Goal: Information Seeking & Learning: Learn about a topic

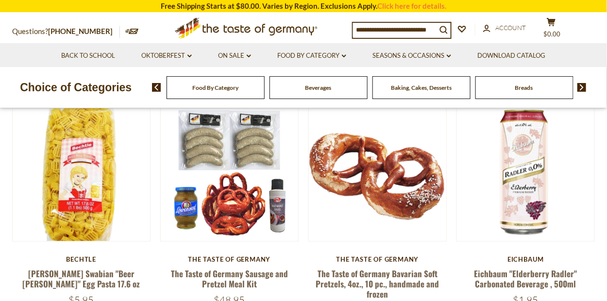
scroll to position [291, 0]
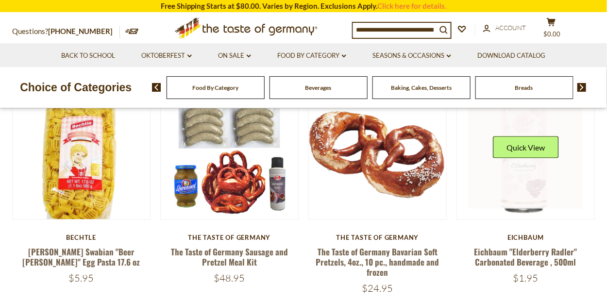
click at [533, 177] on link at bounding box center [526, 151] width 116 height 116
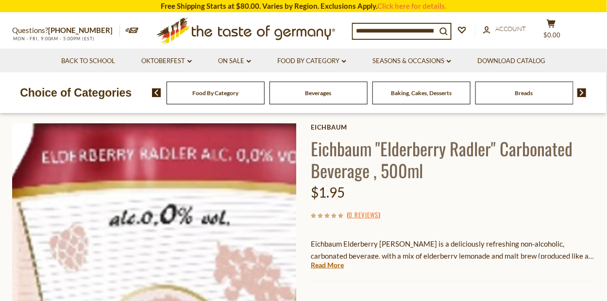
scroll to position [146, 0]
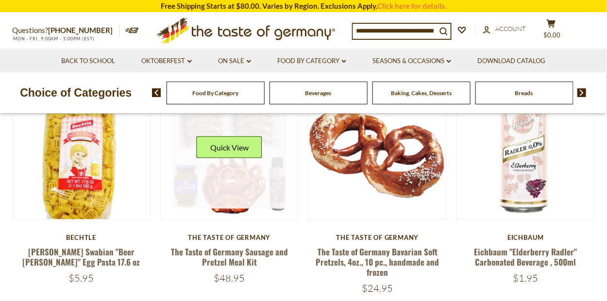
click at [229, 176] on link at bounding box center [230, 151] width 116 height 116
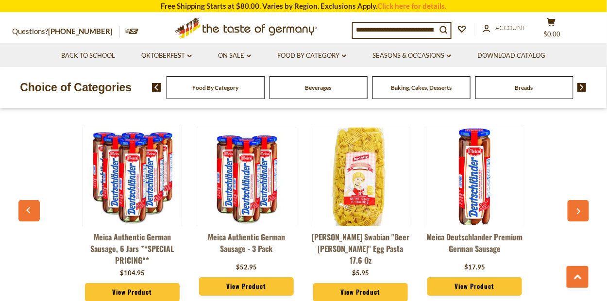
scroll to position [728, 0]
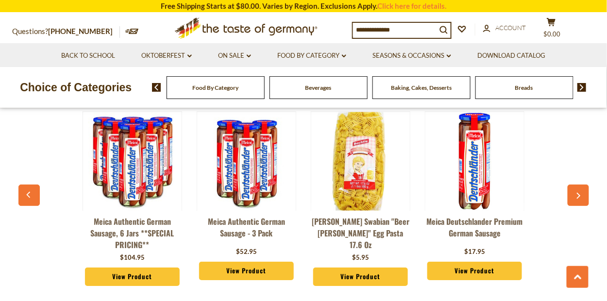
click at [466, 193] on img at bounding box center [474, 161] width 99 height 99
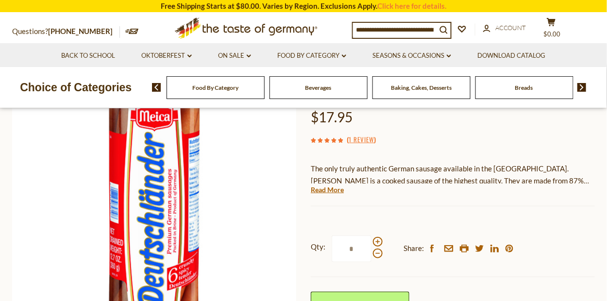
scroll to position [146, 0]
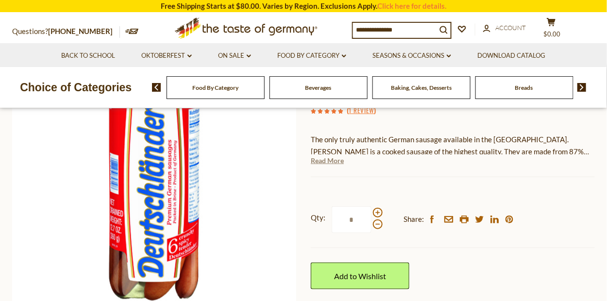
click at [330, 160] on link "Read More" at bounding box center [327, 161] width 33 height 10
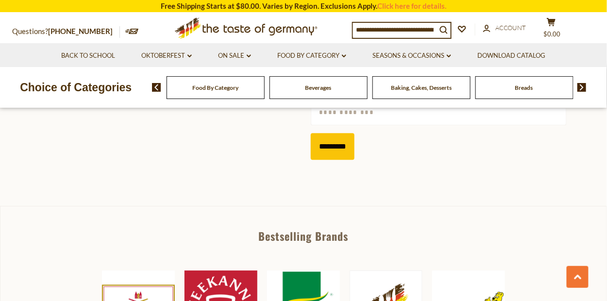
scroll to position [680, 0]
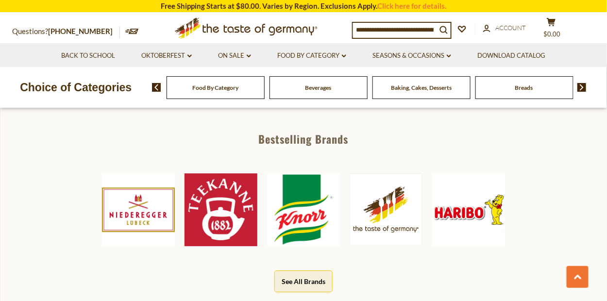
click at [300, 215] on img at bounding box center [303, 209] width 73 height 73
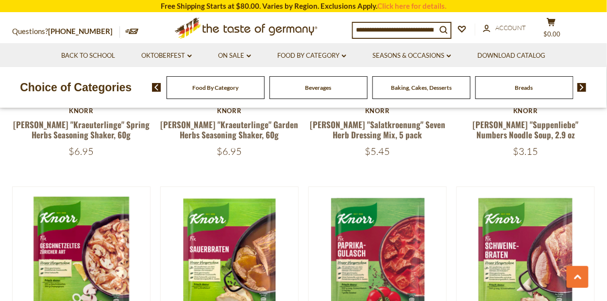
scroll to position [1699, 0]
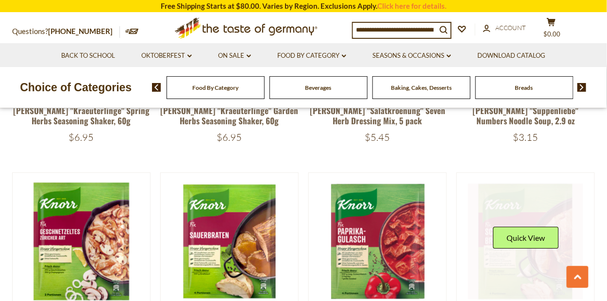
click at [509, 232] on link at bounding box center [526, 241] width 116 height 116
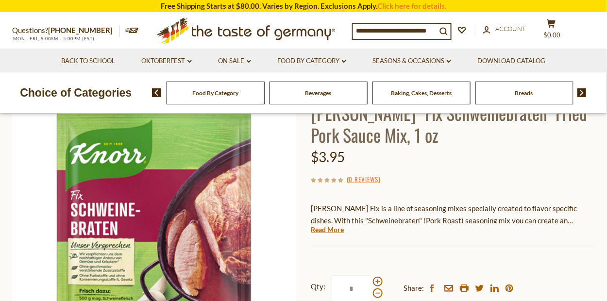
scroll to position [146, 0]
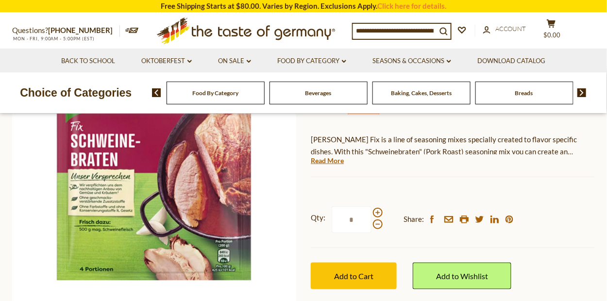
click at [449, 175] on div "Knorr Knorr "Fix Schweinebraten" Fried Pork Sauce Mix, 1 oz $3.95 ( 0 Reviews )…" at bounding box center [453, 165] width 284 height 292
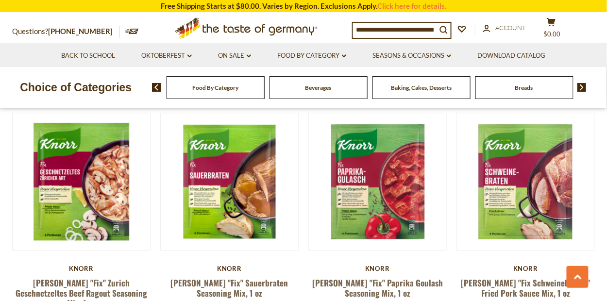
scroll to position [1743, 0]
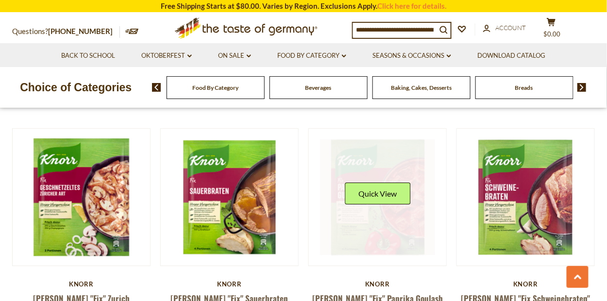
click at [368, 184] on link at bounding box center [378, 197] width 116 height 116
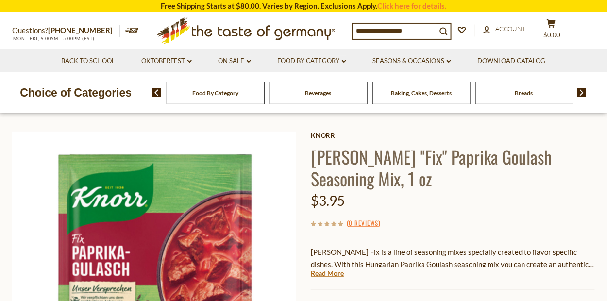
scroll to position [97, 0]
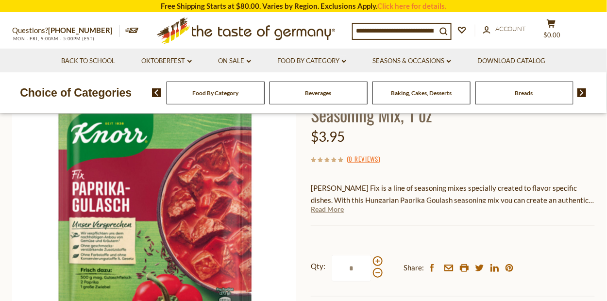
click at [332, 211] on link "Read More" at bounding box center [327, 209] width 33 height 10
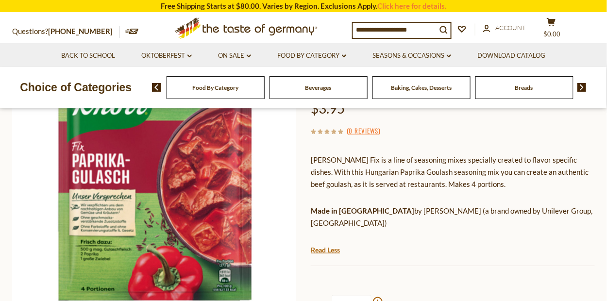
scroll to position [146, 0]
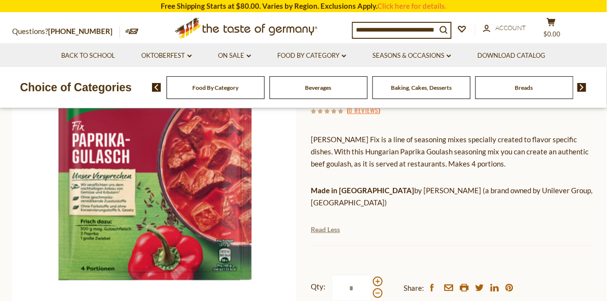
click at [335, 225] on link "Read Less" at bounding box center [325, 230] width 29 height 10
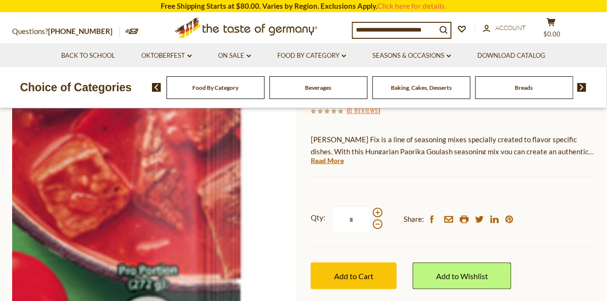
scroll to position [0, 0]
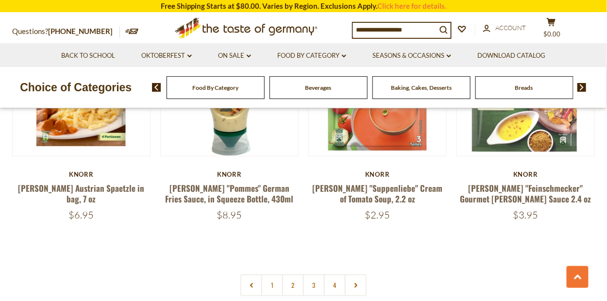
scroll to position [2125, 0]
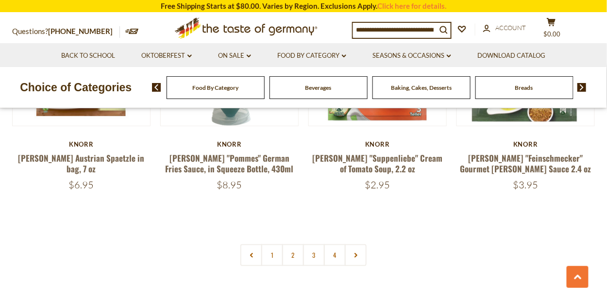
click at [290, 244] on link "2" at bounding box center [293, 255] width 22 height 22
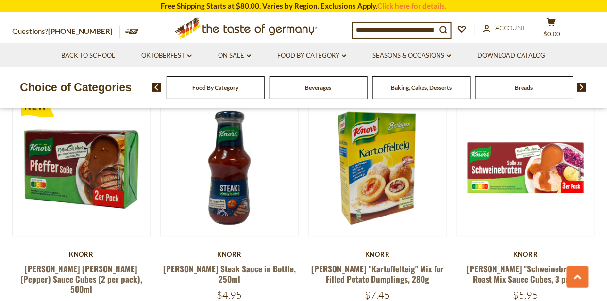
scroll to position [1505, 0]
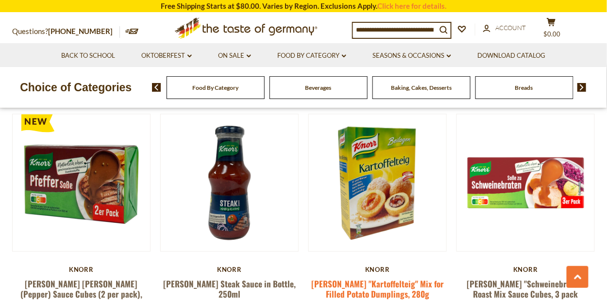
click at [372, 278] on link "Knorr "Kartoffelteig" Mix for Filled Potato Dumplings, 280g" at bounding box center [377, 289] width 133 height 22
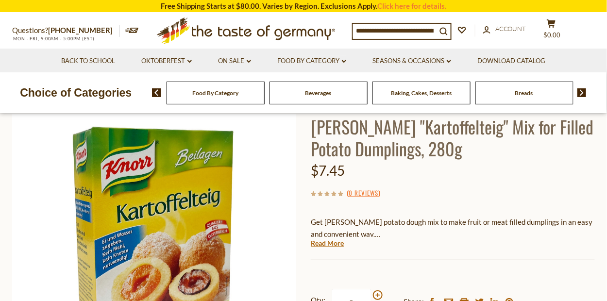
scroll to position [48, 0]
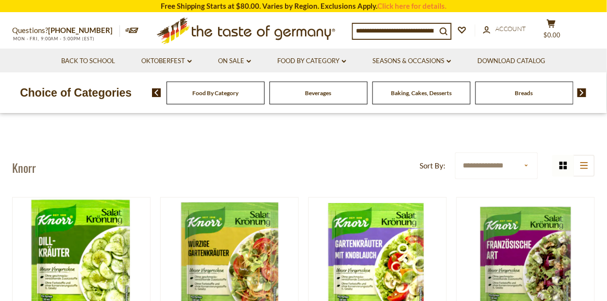
click at [210, 93] on span "Food By Category" at bounding box center [215, 92] width 46 height 7
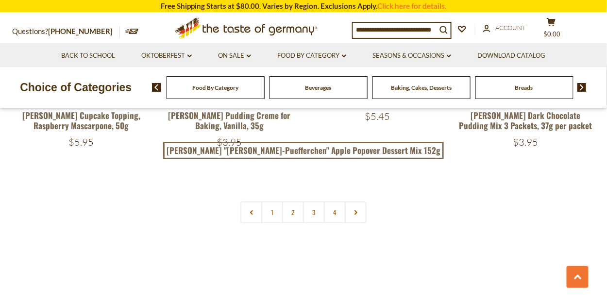
scroll to position [2184, 0]
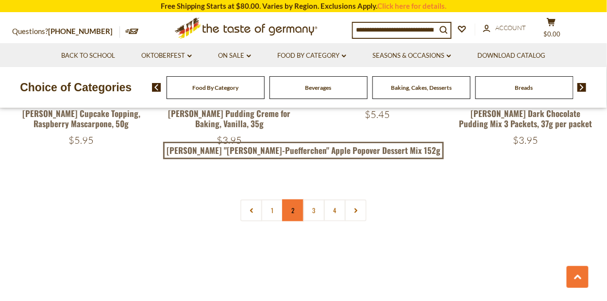
click at [289, 200] on link "2" at bounding box center [293, 211] width 22 height 22
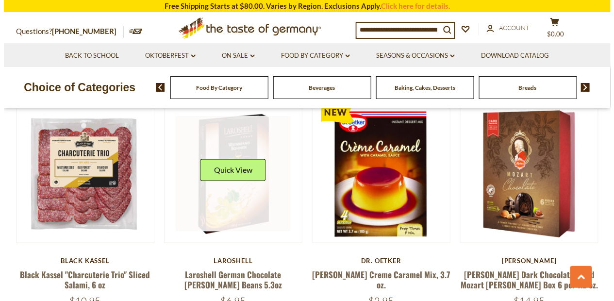
scroll to position [370, 0]
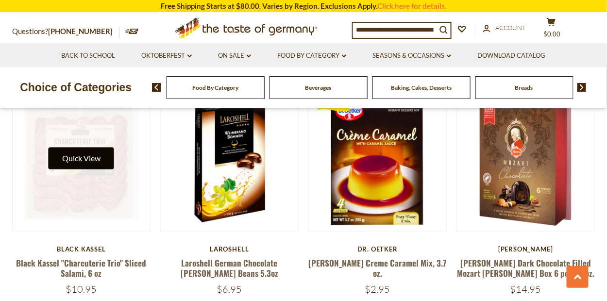
click at [88, 164] on button "Quick View" at bounding box center [82, 159] width 66 height 22
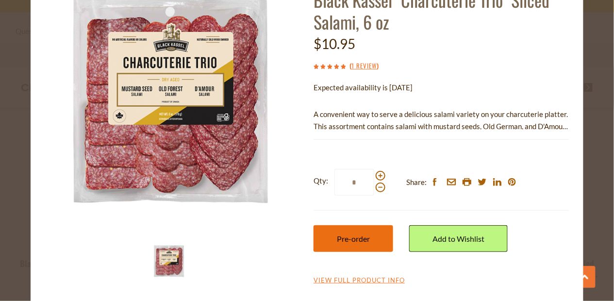
scroll to position [72, 0]
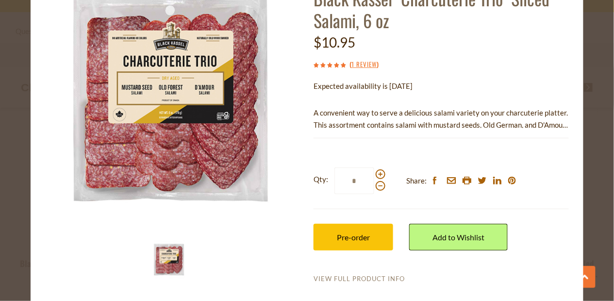
click at [329, 279] on link "View Full Product Info" at bounding box center [359, 279] width 91 height 9
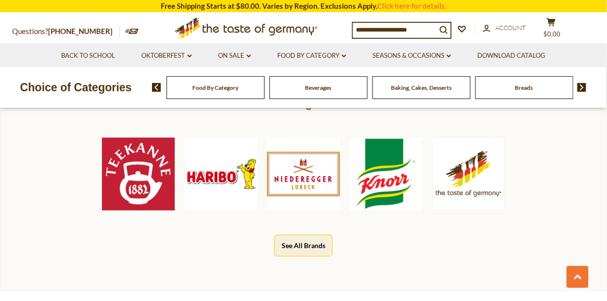
scroll to position [436, 0]
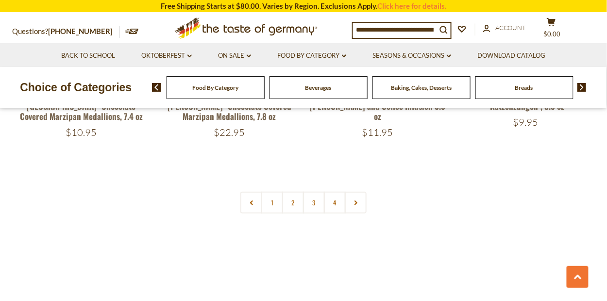
scroll to position [2216, 0]
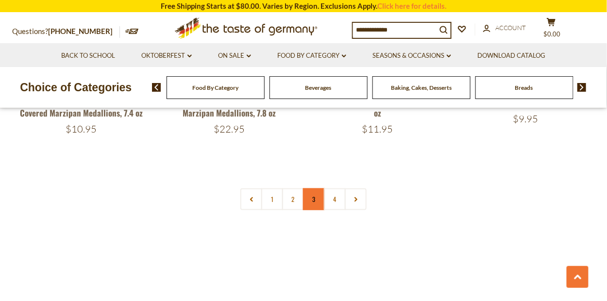
click at [310, 188] on link "3" at bounding box center [314, 199] width 22 height 22
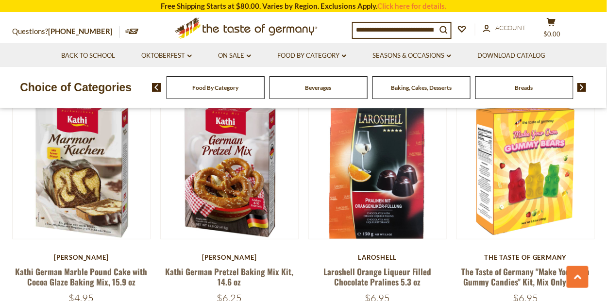
scroll to position [2021, 0]
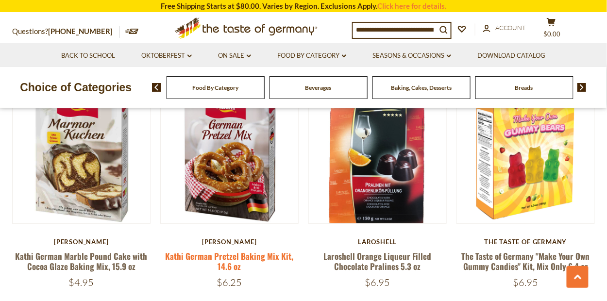
click at [238, 250] on link "Kathi German Pretzel Baking Mix Kit, 14.6 oz" at bounding box center [229, 261] width 128 height 22
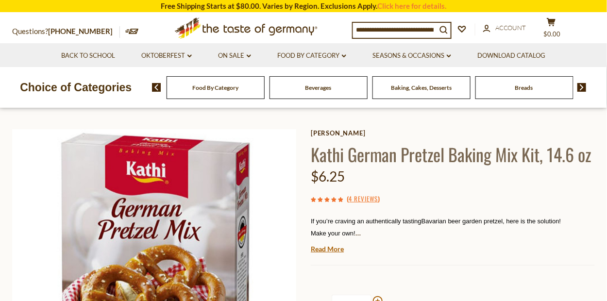
scroll to position [97, 0]
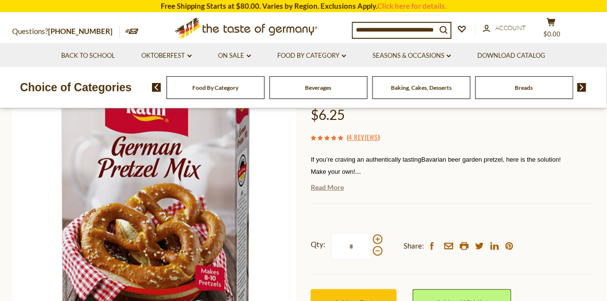
click at [337, 186] on link "Read More" at bounding box center [327, 188] width 33 height 10
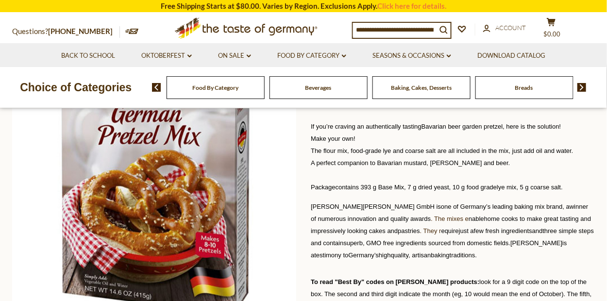
scroll to position [146, 0]
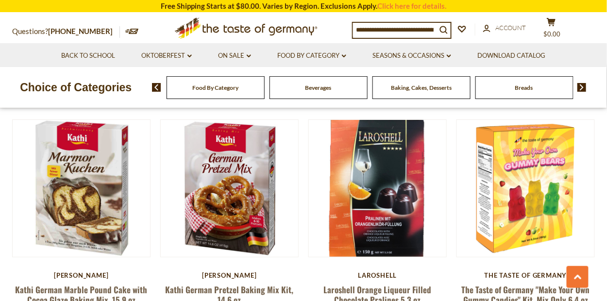
scroll to position [1972, 0]
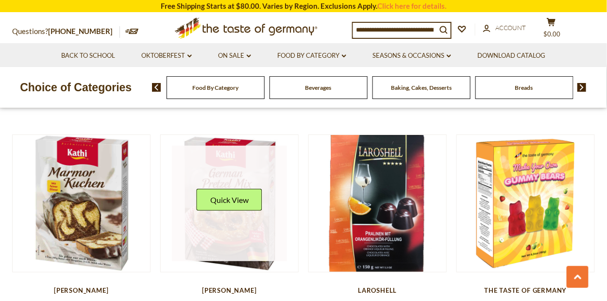
click at [232, 210] on link at bounding box center [230, 204] width 116 height 116
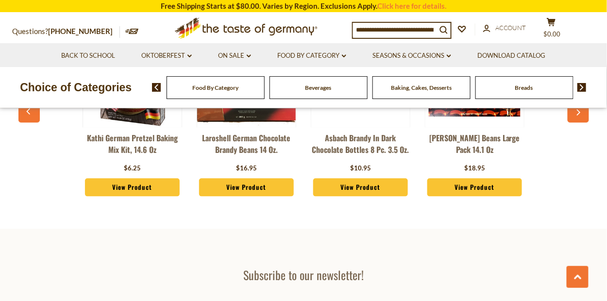
scroll to position [2468, 0]
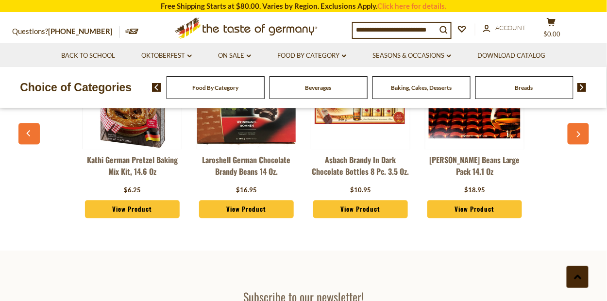
click at [581, 277] on icon at bounding box center [578, 277] width 8 height 5
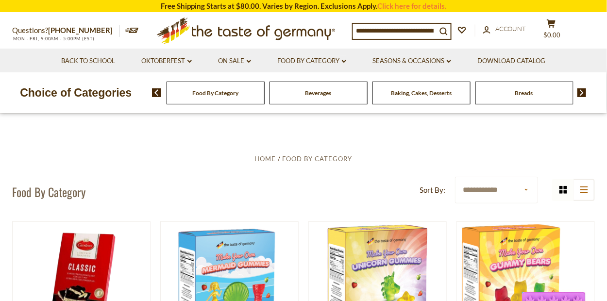
click at [265, 96] on div "Breads" at bounding box center [216, 93] width 98 height 23
click at [527, 90] on span "Breads" at bounding box center [524, 92] width 18 height 7
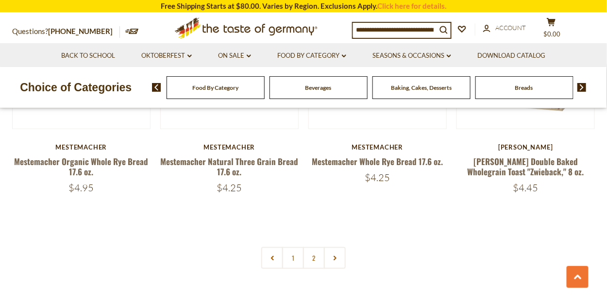
scroll to position [2282, 0]
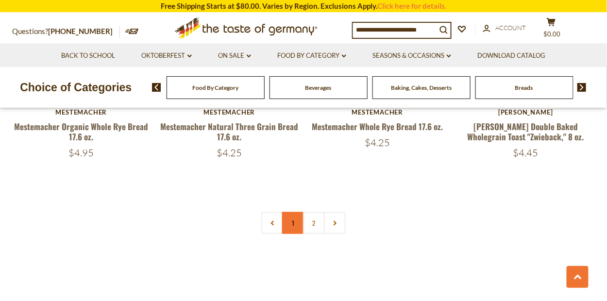
click at [296, 228] on link "1" at bounding box center [293, 223] width 22 height 22
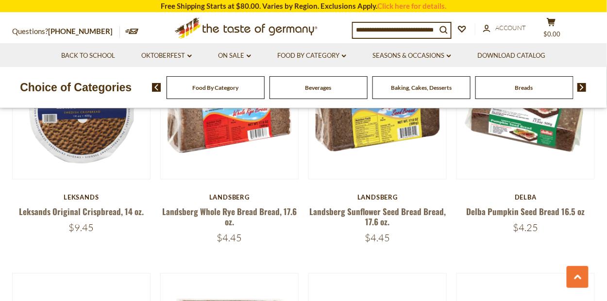
scroll to position [328, 0]
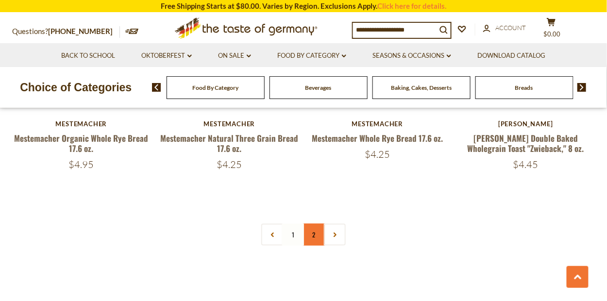
click at [318, 236] on link "2" at bounding box center [314, 235] width 22 height 22
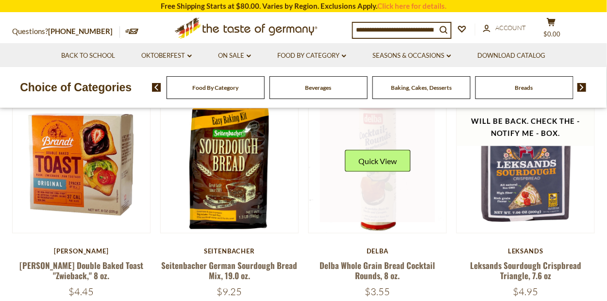
scroll to position [280, 0]
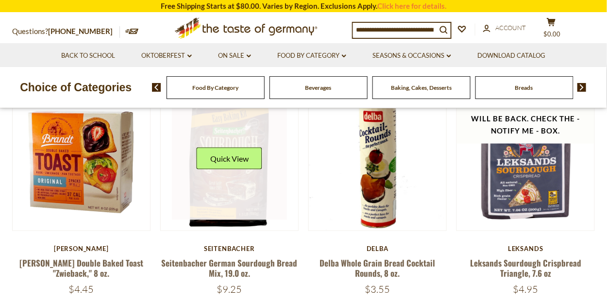
click at [240, 175] on div "Quick View" at bounding box center [230, 162] width 66 height 29
click at [217, 161] on button "Quick View" at bounding box center [230, 159] width 66 height 22
click at [216, 181] on link at bounding box center [230, 162] width 116 height 116
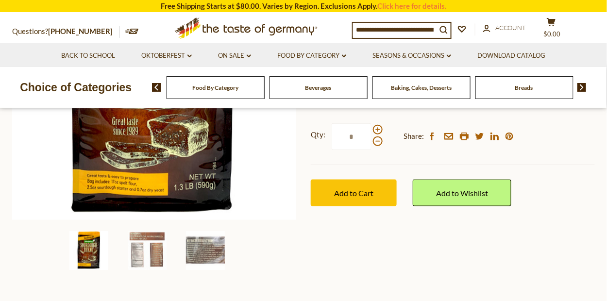
scroll to position [242, 0]
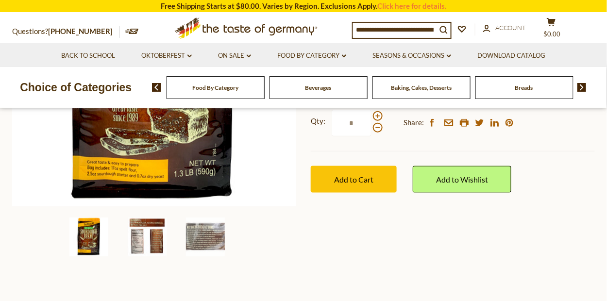
click at [146, 236] on img at bounding box center [147, 236] width 39 height 39
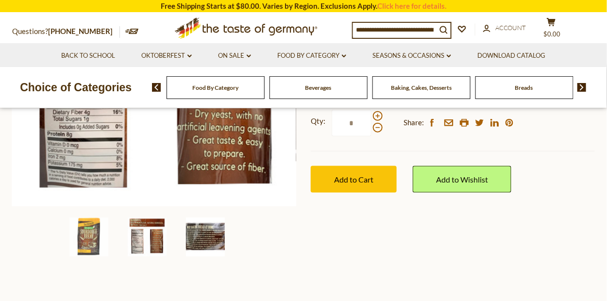
click at [206, 234] on img at bounding box center [205, 236] width 39 height 39
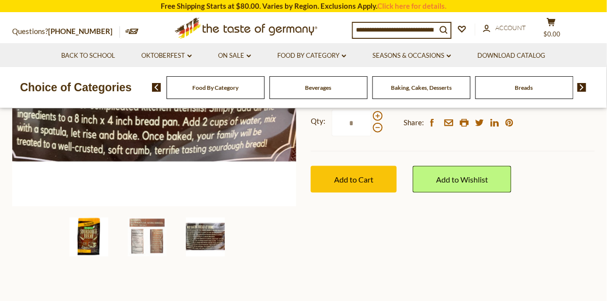
click at [88, 243] on img at bounding box center [88, 236] width 39 height 39
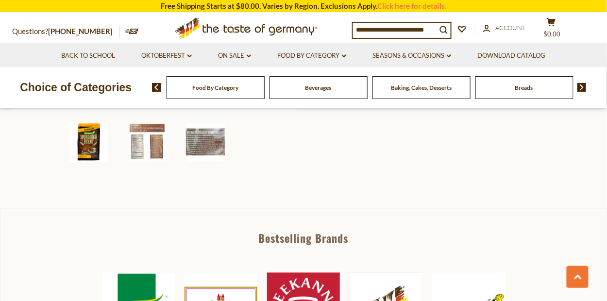
scroll to position [340, 0]
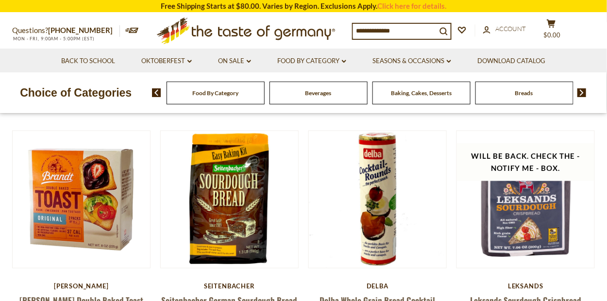
scroll to position [280, 0]
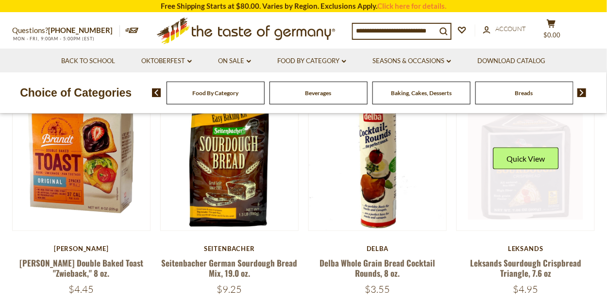
click at [499, 193] on link at bounding box center [526, 162] width 116 height 116
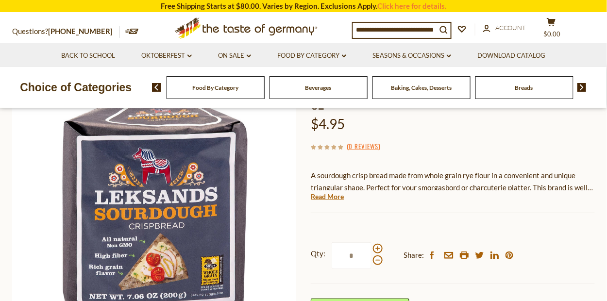
scroll to position [146, 0]
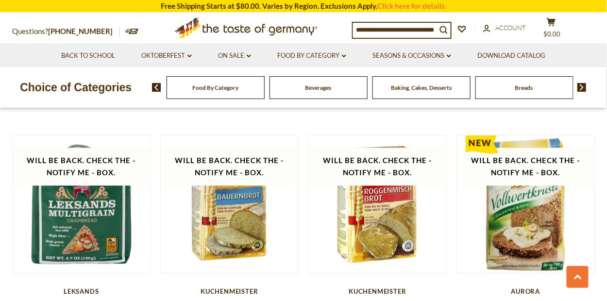
scroll to position [522, 0]
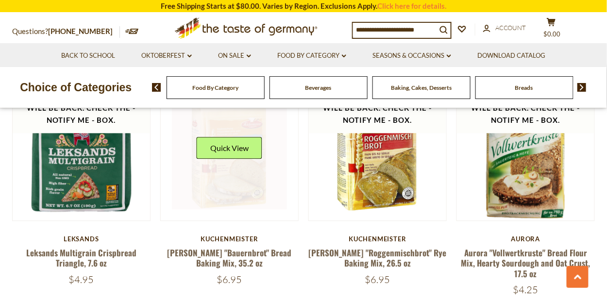
click at [235, 175] on link at bounding box center [230, 152] width 116 height 116
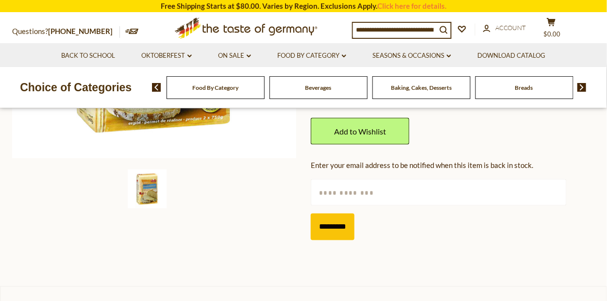
scroll to position [291, 0]
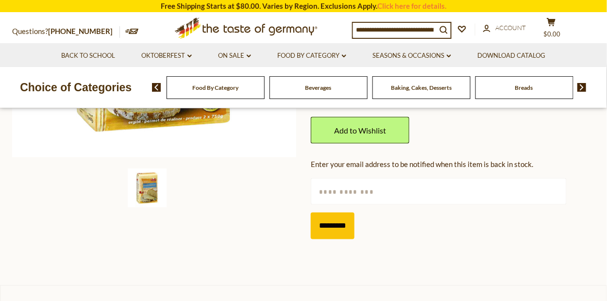
click at [148, 188] on img at bounding box center [147, 187] width 39 height 39
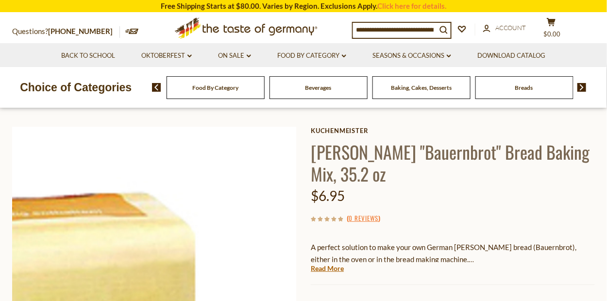
scroll to position [97, 0]
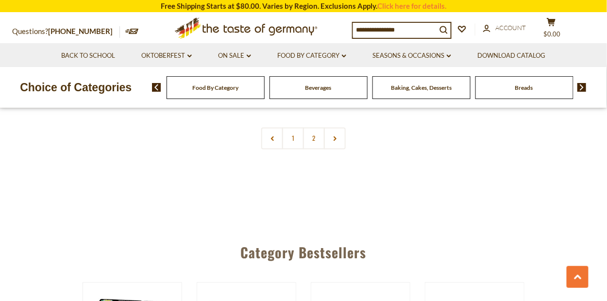
scroll to position [1445, 0]
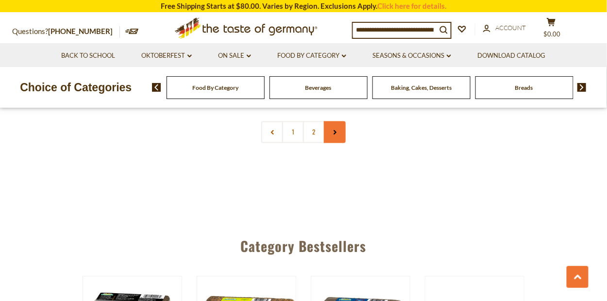
click at [331, 121] on link at bounding box center [335, 132] width 22 height 22
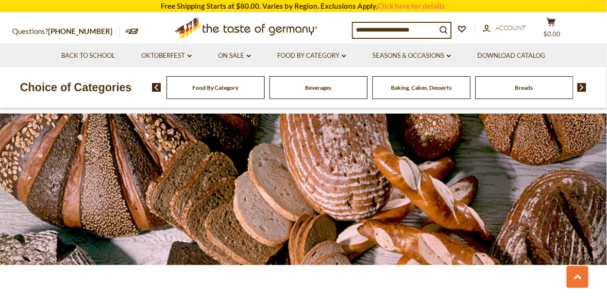
scroll to position [1445, 0]
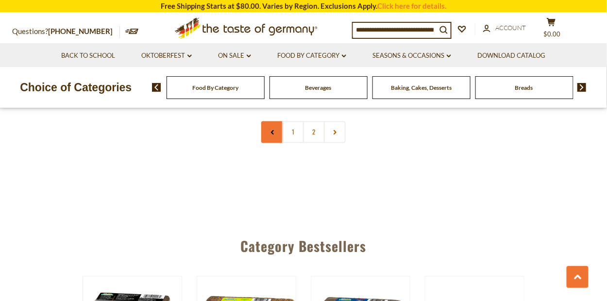
click at [275, 121] on link at bounding box center [272, 132] width 22 height 22
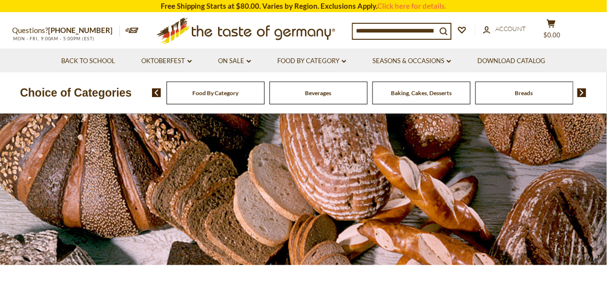
scroll to position [1445, 0]
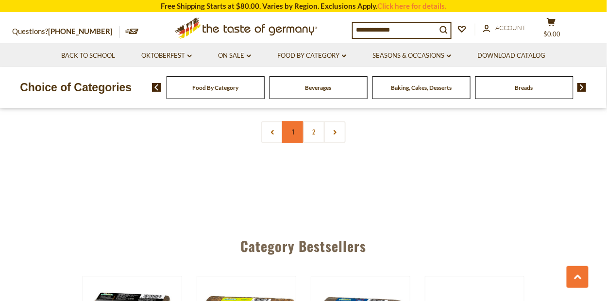
click at [287, 122] on link "1" at bounding box center [293, 132] width 22 height 22
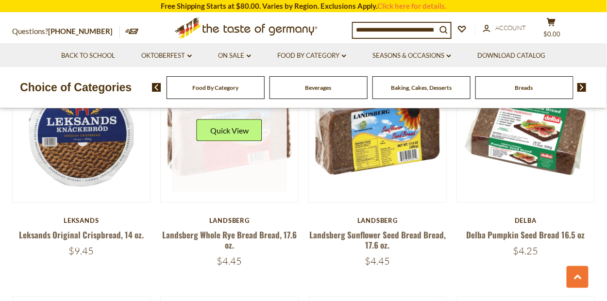
scroll to position [280, 0]
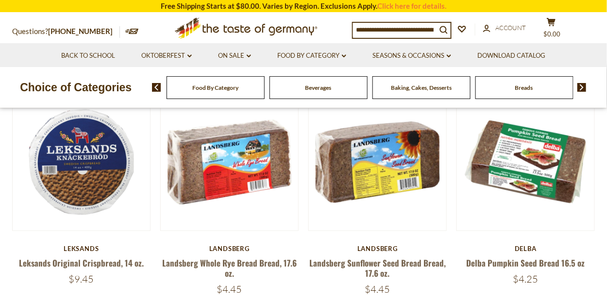
click at [321, 88] on span "Beverages" at bounding box center [318, 87] width 26 height 7
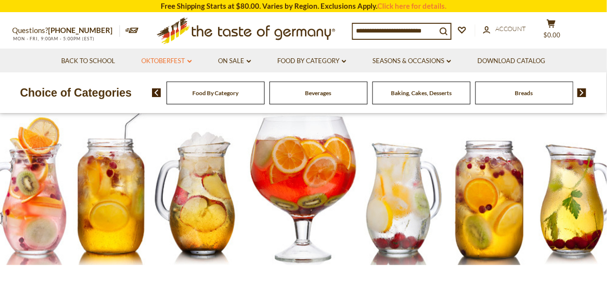
click at [163, 60] on link "Oktoberfest dropdown_arrow" at bounding box center [167, 61] width 50 height 11
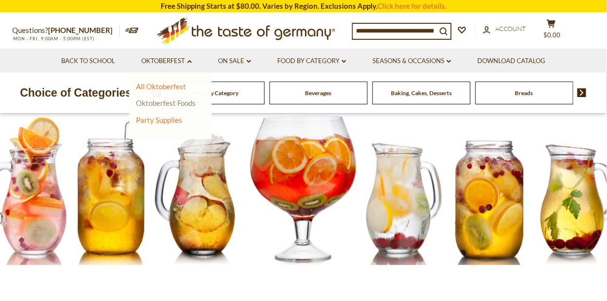
click at [163, 103] on link "Oktoberfest Foods" at bounding box center [166, 103] width 60 height 9
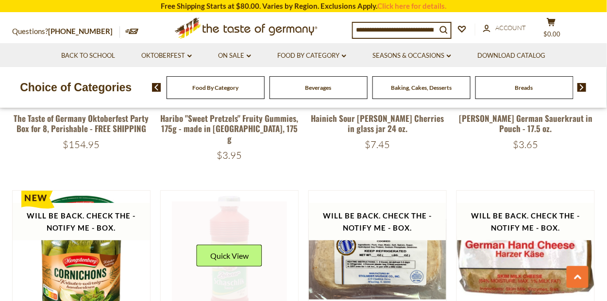
scroll to position [1019, 0]
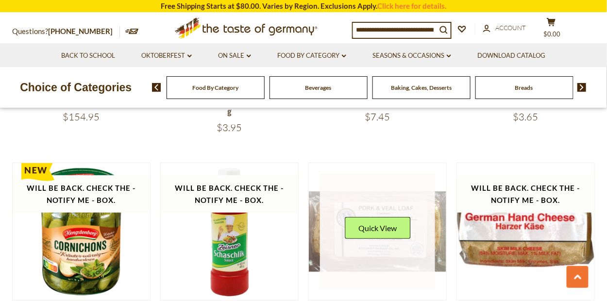
click at [355, 240] on link at bounding box center [378, 232] width 116 height 116
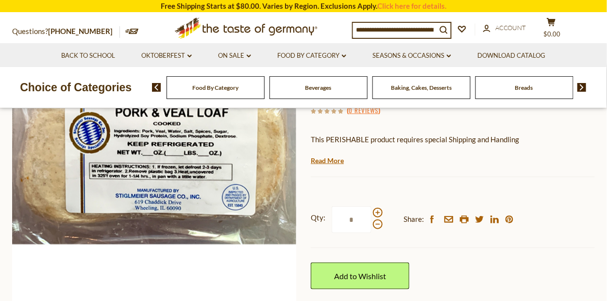
scroll to position [97, 0]
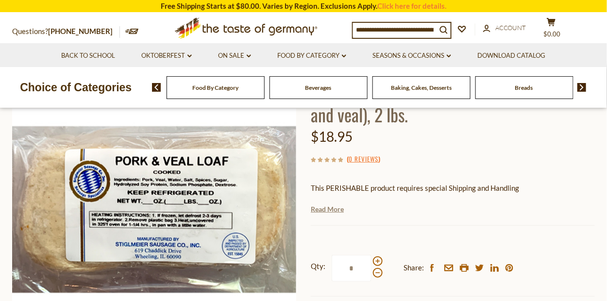
click at [330, 211] on link "Read More" at bounding box center [327, 209] width 33 height 10
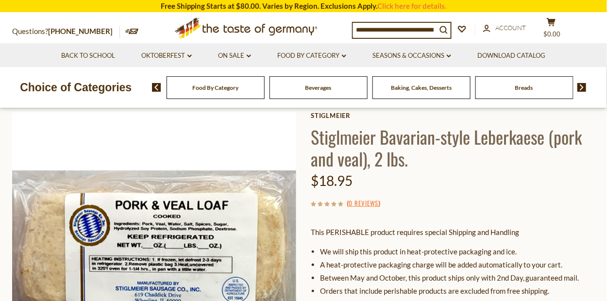
scroll to position [0, 0]
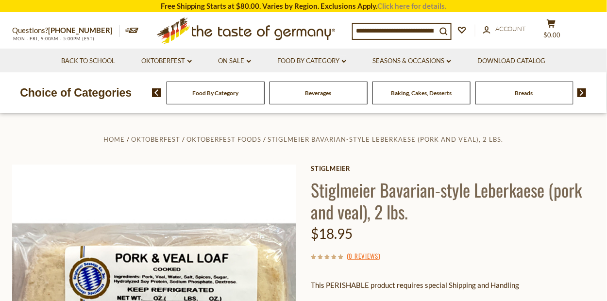
click at [410, 5] on link "Click here for details." at bounding box center [411, 5] width 69 height 9
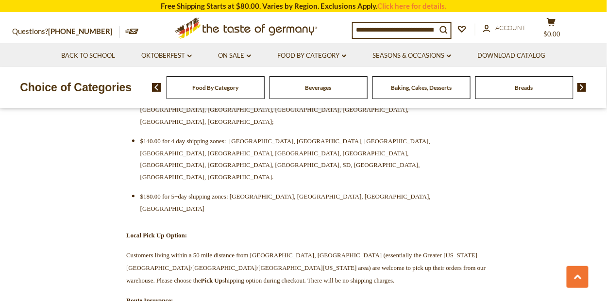
scroll to position [534, 0]
